Goal: Download file/media

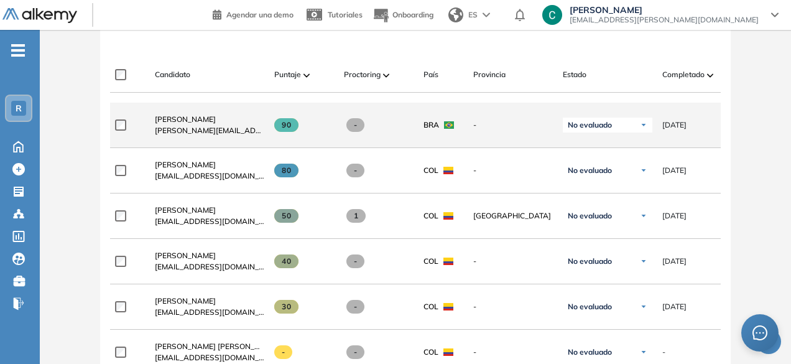
scroll to position [359, 0]
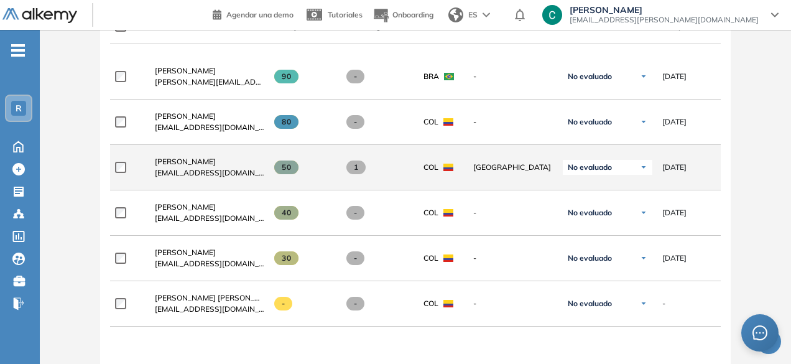
scroll to position [413, 0]
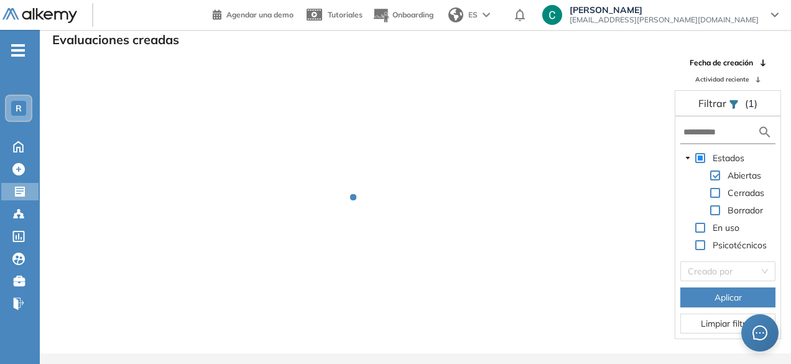
scroll to position [30, 0]
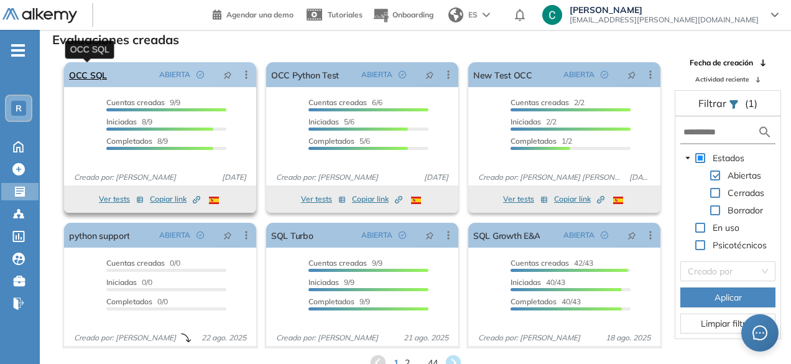
click at [102, 70] on link "OCC SQL" at bounding box center [88, 74] width 38 height 25
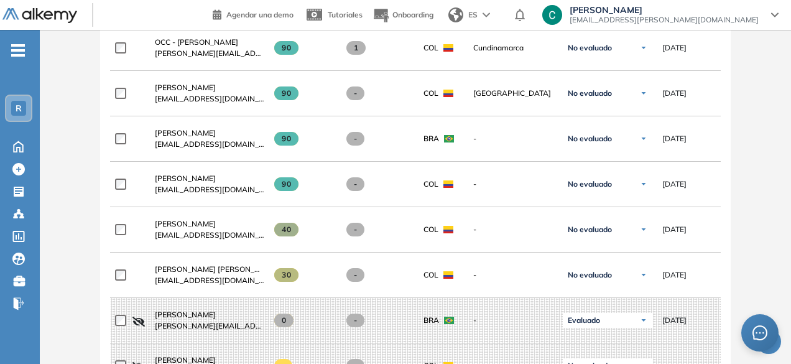
scroll to position [30, 0]
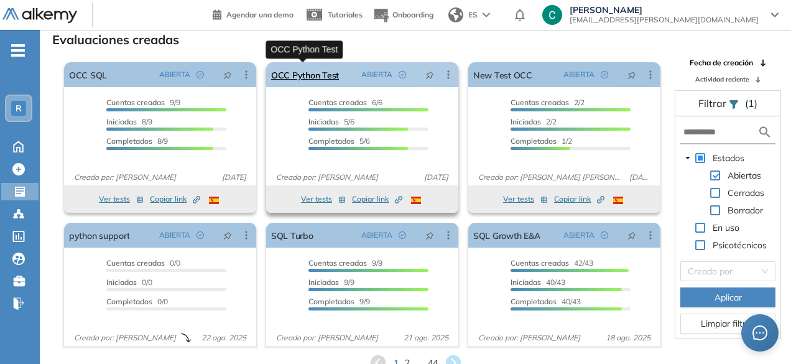
click at [316, 80] on link "OCC Python Test" at bounding box center [305, 74] width 68 height 25
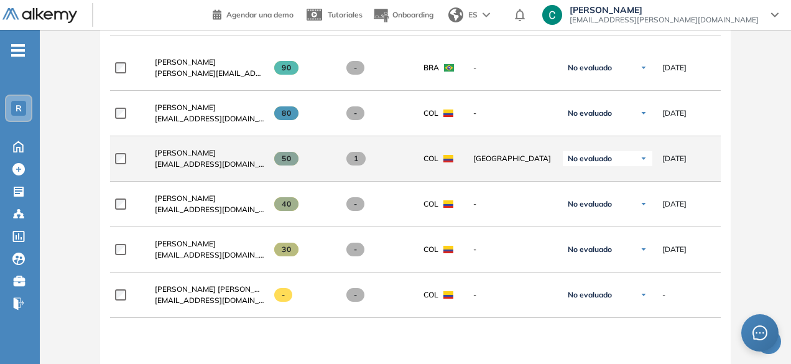
scroll to position [417, 0]
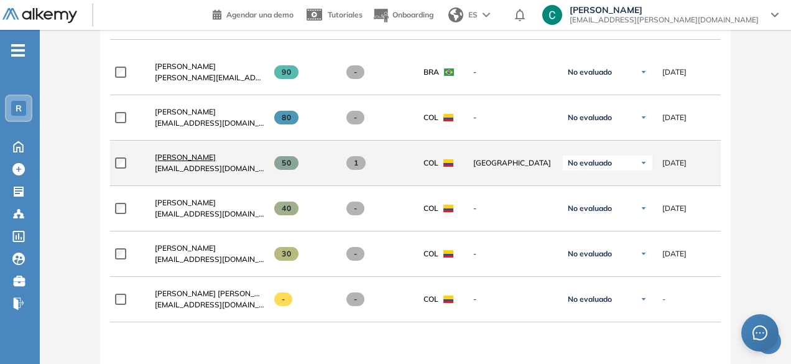
click at [180, 155] on span "[PERSON_NAME]" at bounding box center [185, 156] width 61 height 9
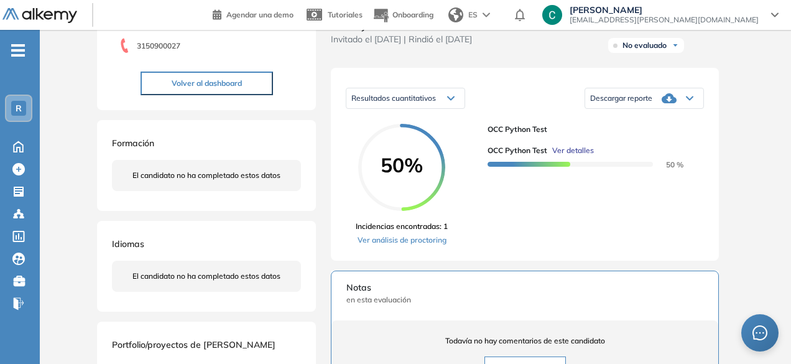
scroll to position [205, 0]
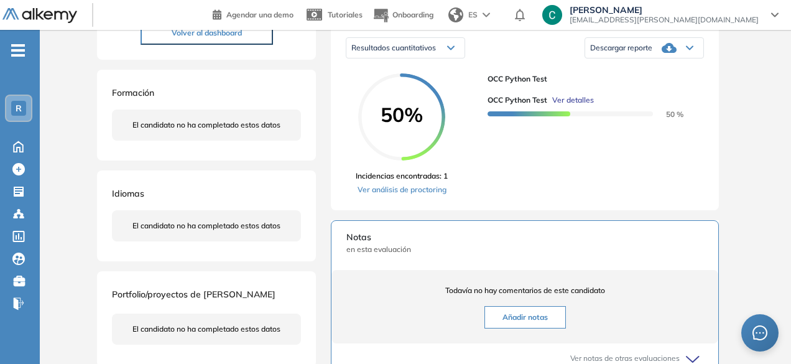
click at [668, 53] on icon at bounding box center [668, 48] width 15 height 10
click at [640, 68] on li "Descargar informe completo" at bounding box center [637, 62] width 92 height 12
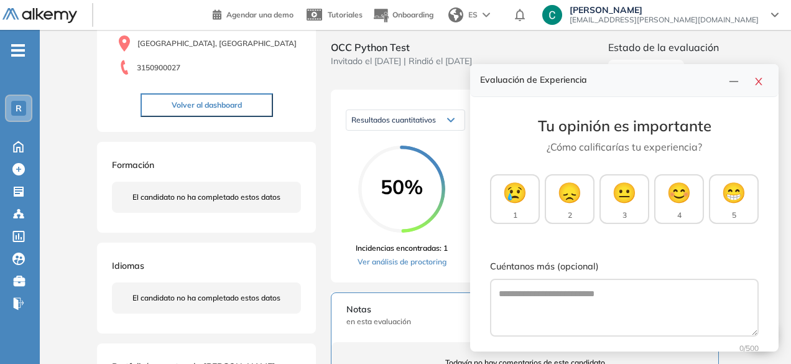
scroll to position [0, 0]
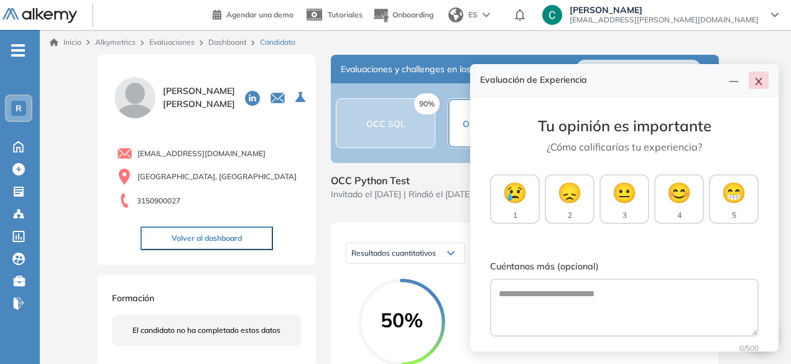
click at [753, 82] on icon "close" at bounding box center [758, 81] width 10 height 10
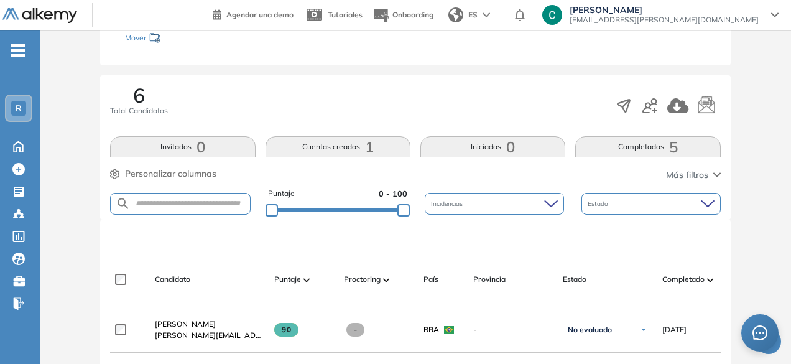
scroll to position [30, 0]
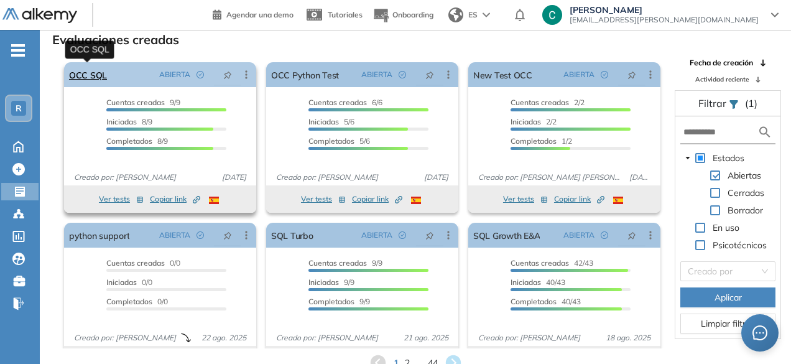
click at [103, 74] on link "OCC SQL" at bounding box center [88, 74] width 38 height 25
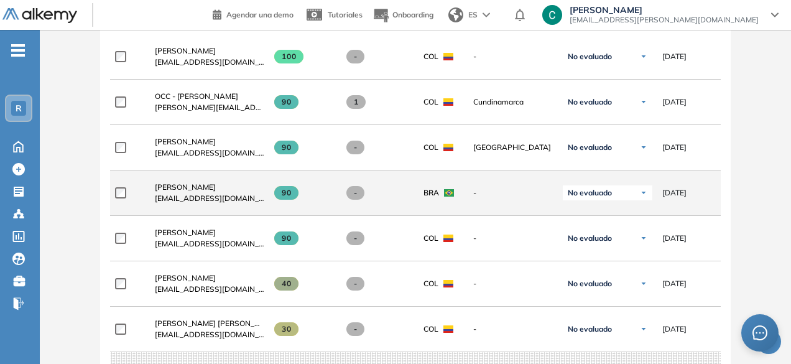
scroll to position [430, 0]
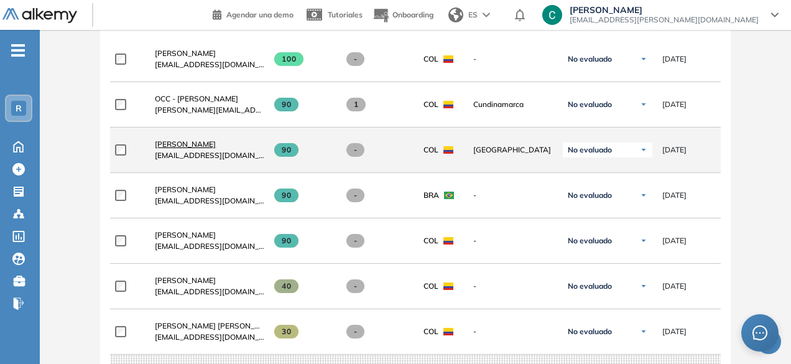
click at [183, 142] on link "[PERSON_NAME]" at bounding box center [209, 144] width 109 height 11
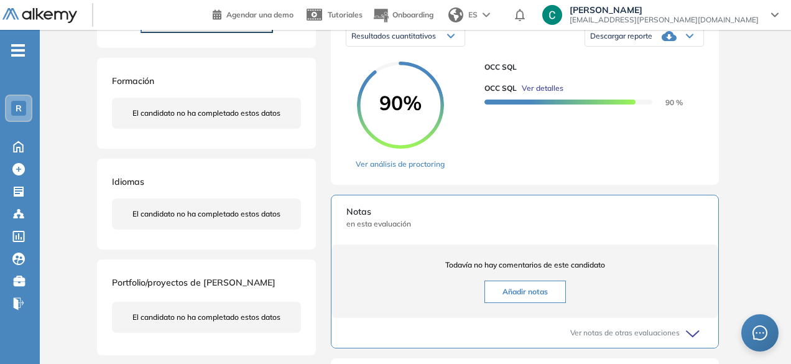
scroll to position [218, 0]
click at [653, 48] on div "Descargar reporte" at bounding box center [644, 35] width 118 height 25
click at [645, 56] on li "Descargar informe completo" at bounding box center [637, 50] width 92 height 12
